Goal: Find specific page/section: Find specific page/section

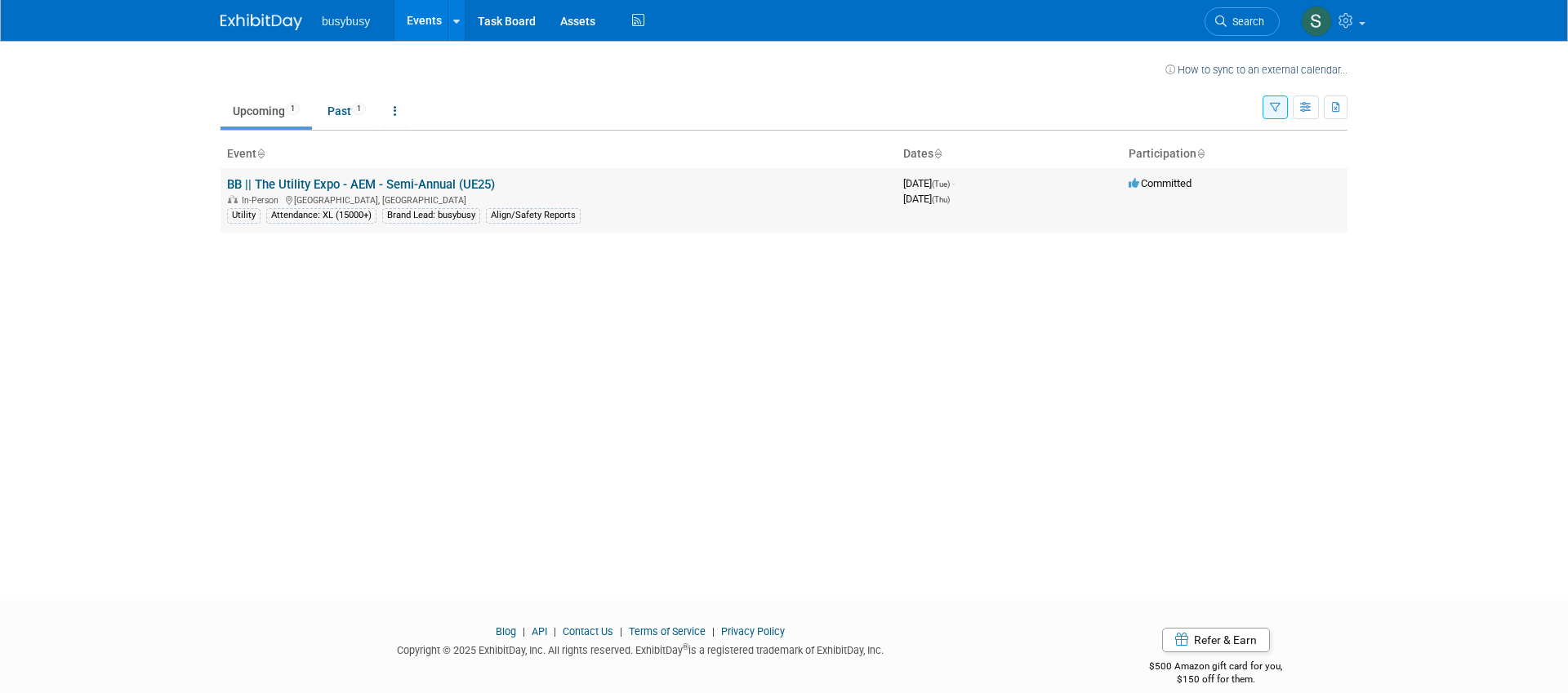
click at [304, 180] on link "BB || The Utility Expo - AEM - Semi-Annual (UE25)" at bounding box center [361, 184] width 268 height 14
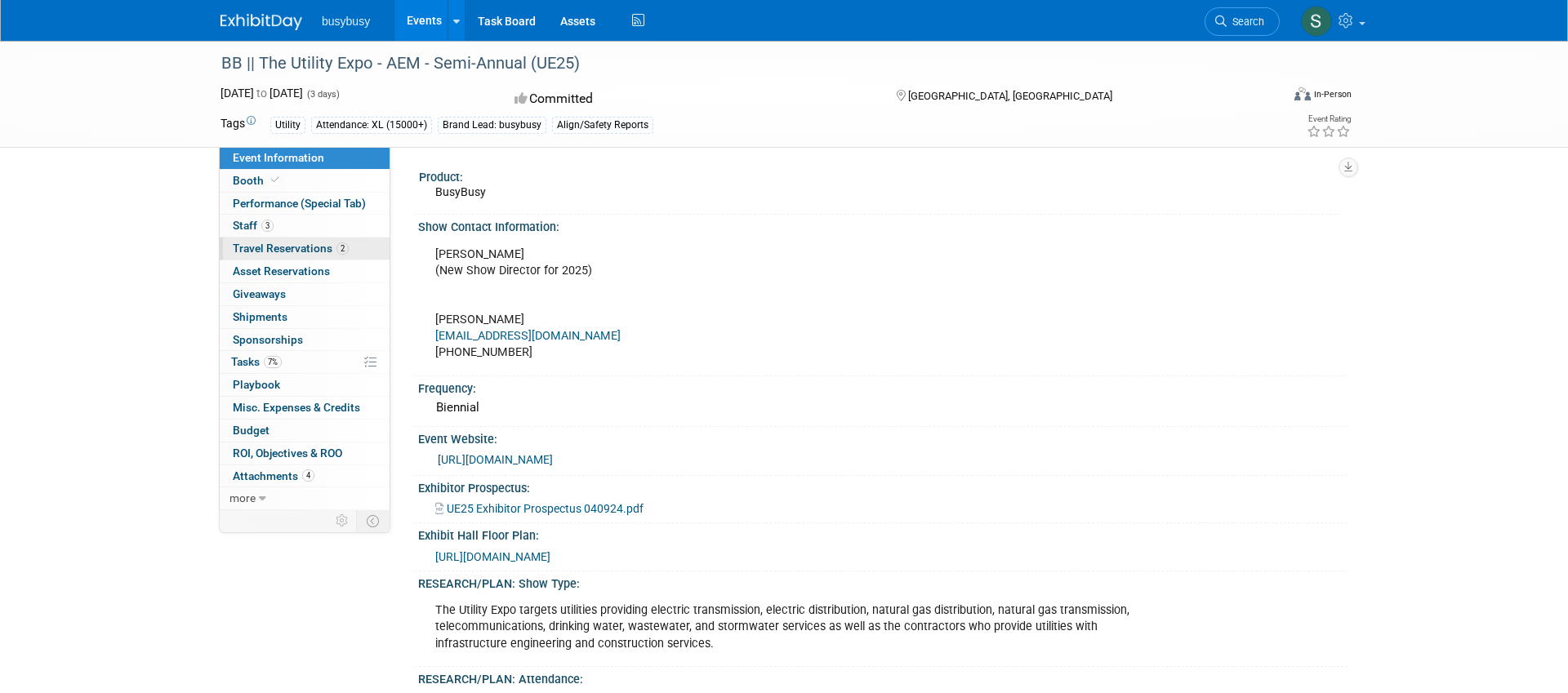
click at [300, 251] on span "Travel Reservations 2" at bounding box center [290, 248] width 116 height 13
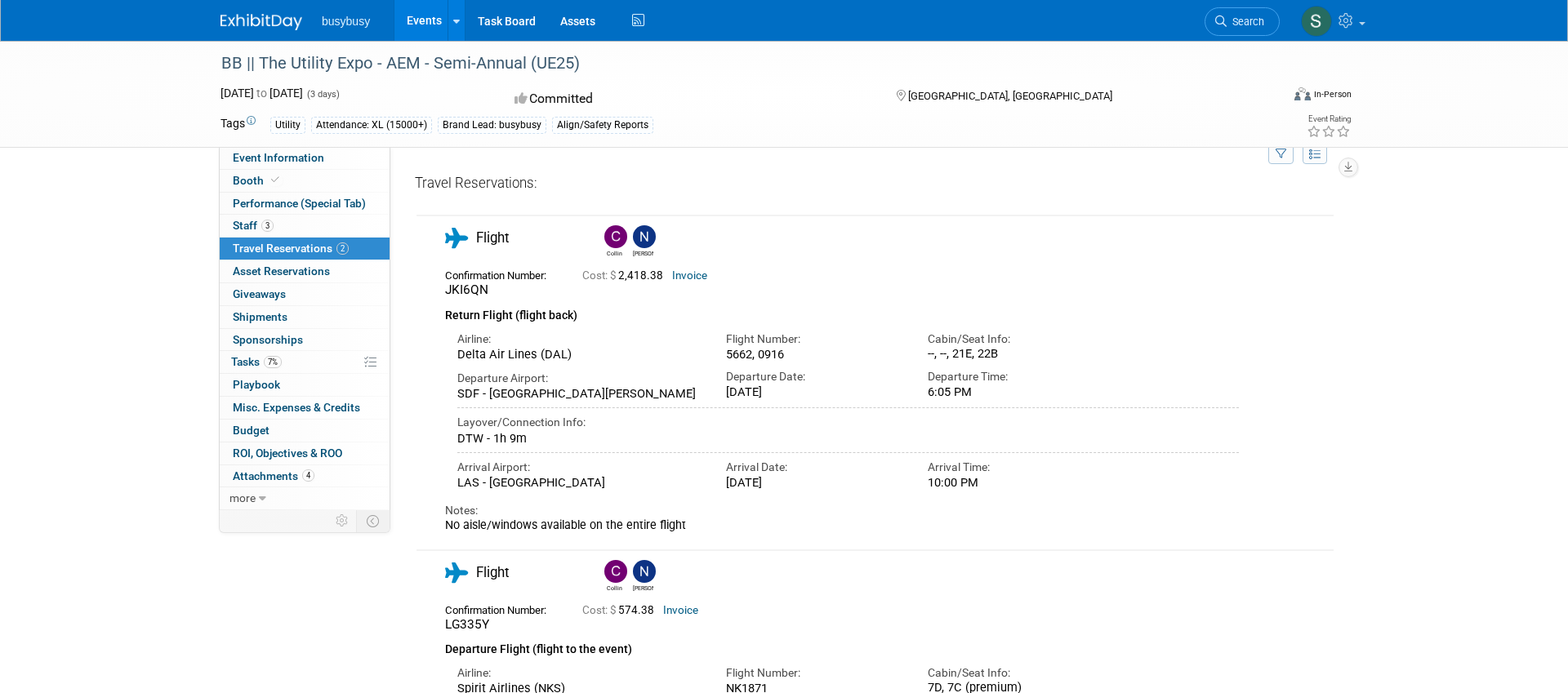
scroll to position [24, 0]
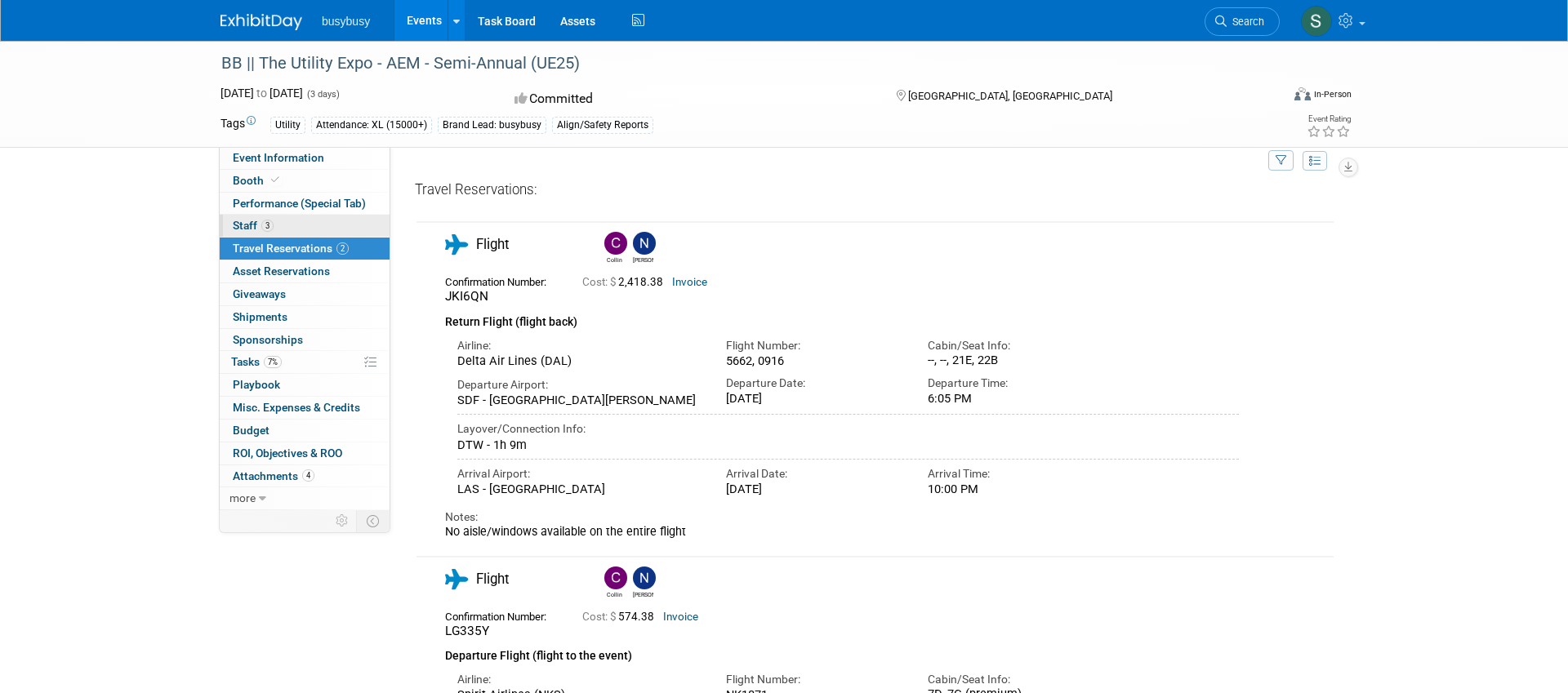
click at [252, 224] on span "Staff 3" at bounding box center [253, 225] width 41 height 13
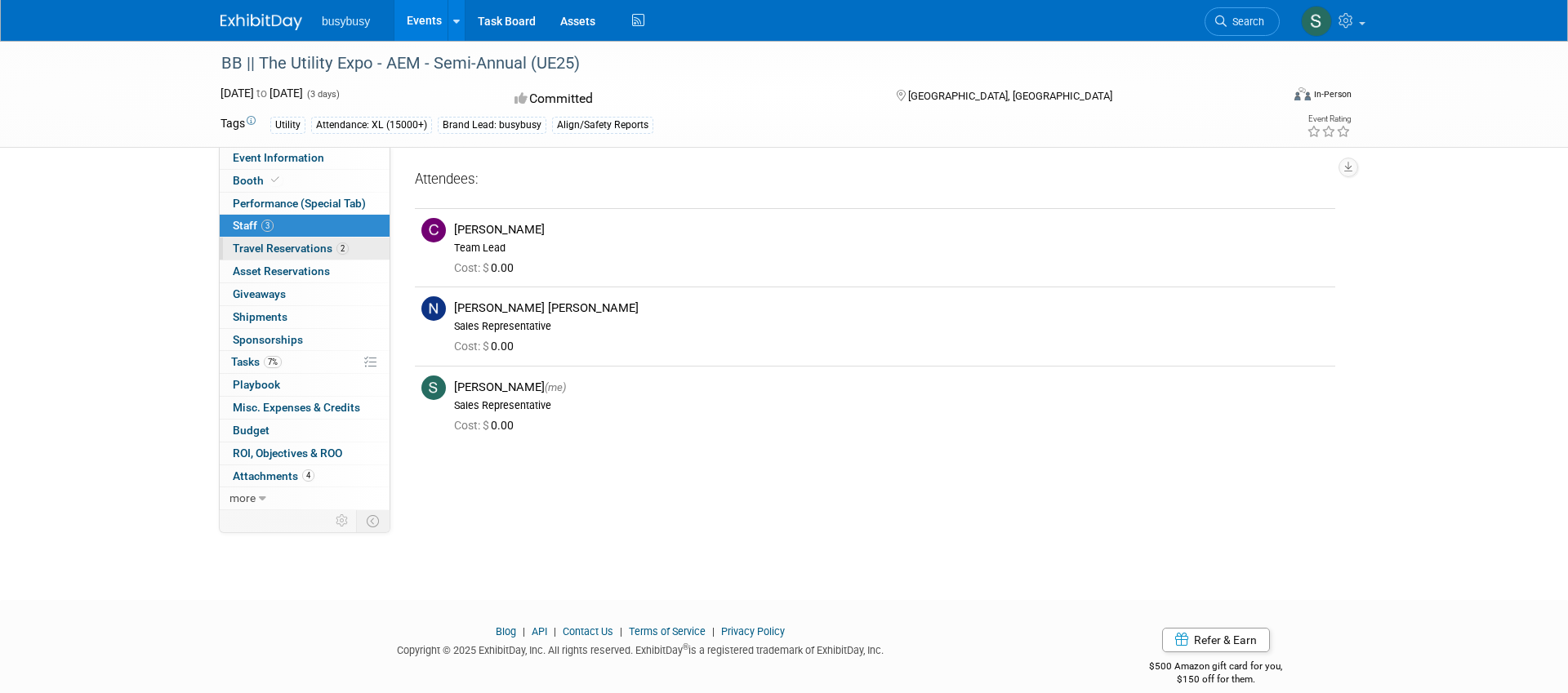
click at [279, 246] on span "Travel Reservations 2" at bounding box center [290, 248] width 116 height 13
